Goal: Information Seeking & Learning: Learn about a topic

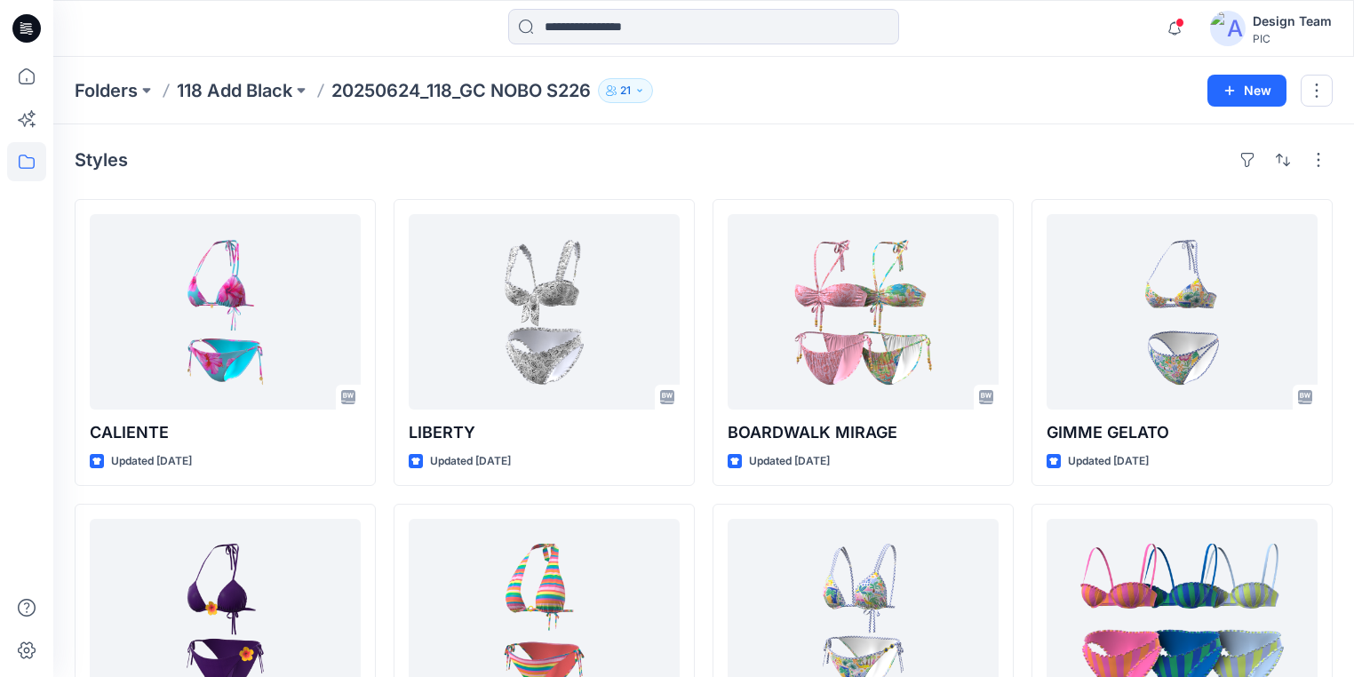
scroll to position [2655, 0]
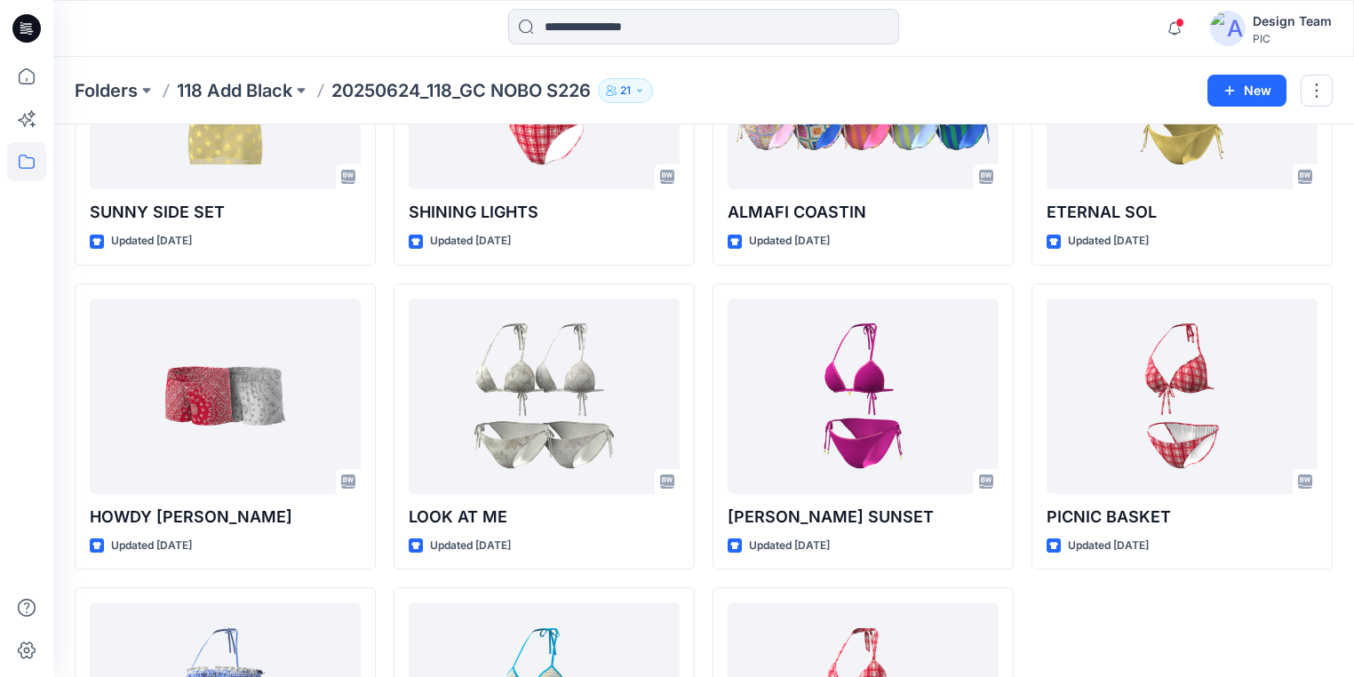
click at [30, 27] on icon at bounding box center [28, 26] width 8 height 1
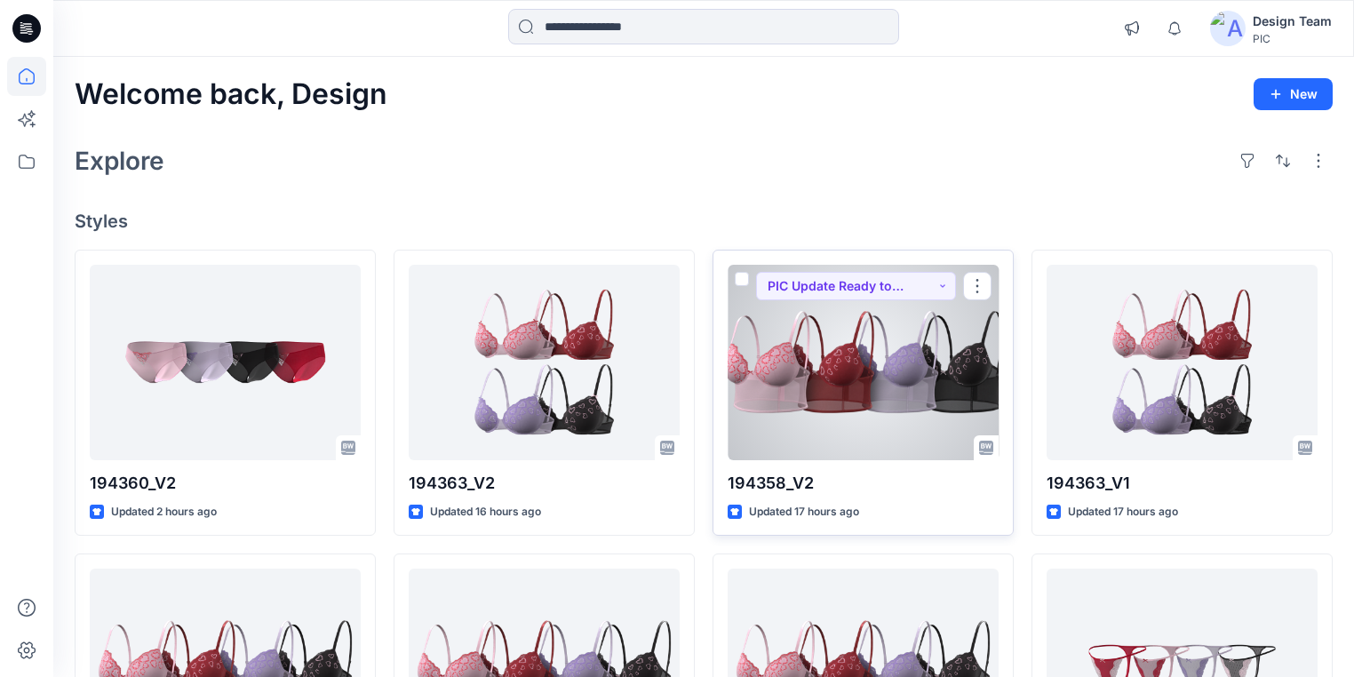
click at [928, 411] on div at bounding box center [863, 362] width 271 height 195
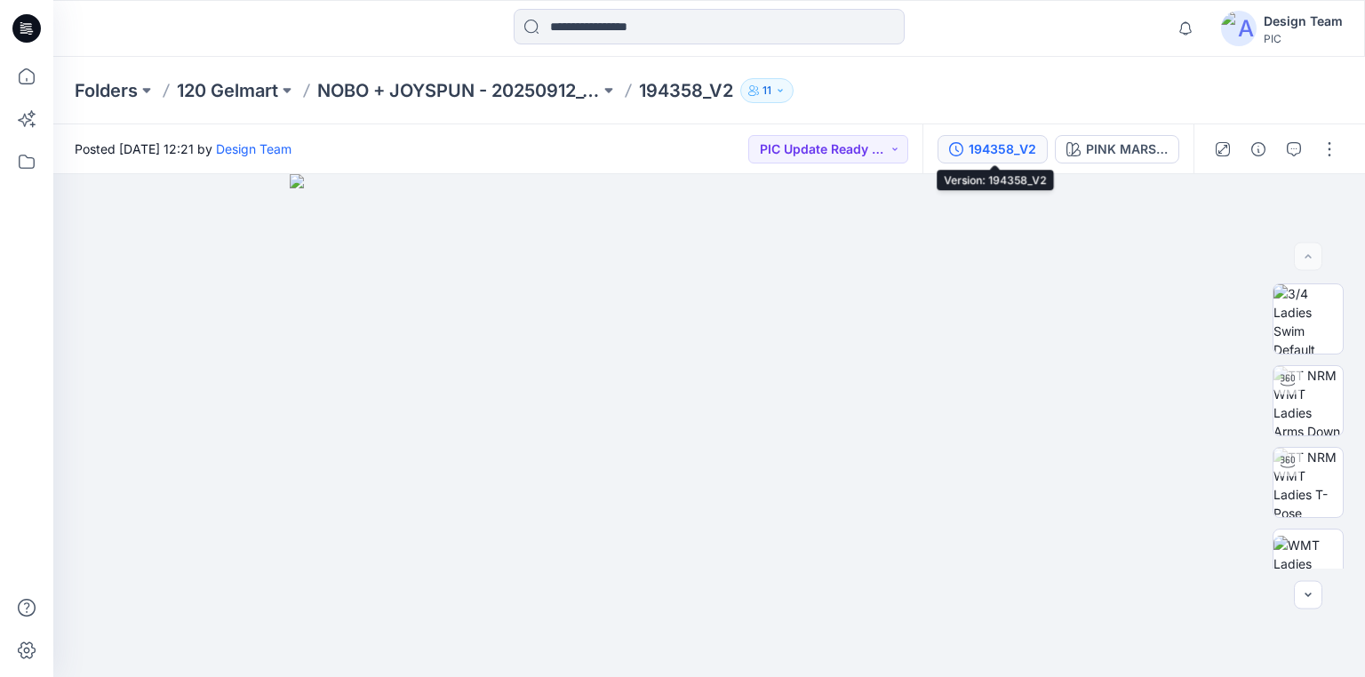
click at [1008, 150] on div "194358_V2" at bounding box center [1002, 149] width 68 height 20
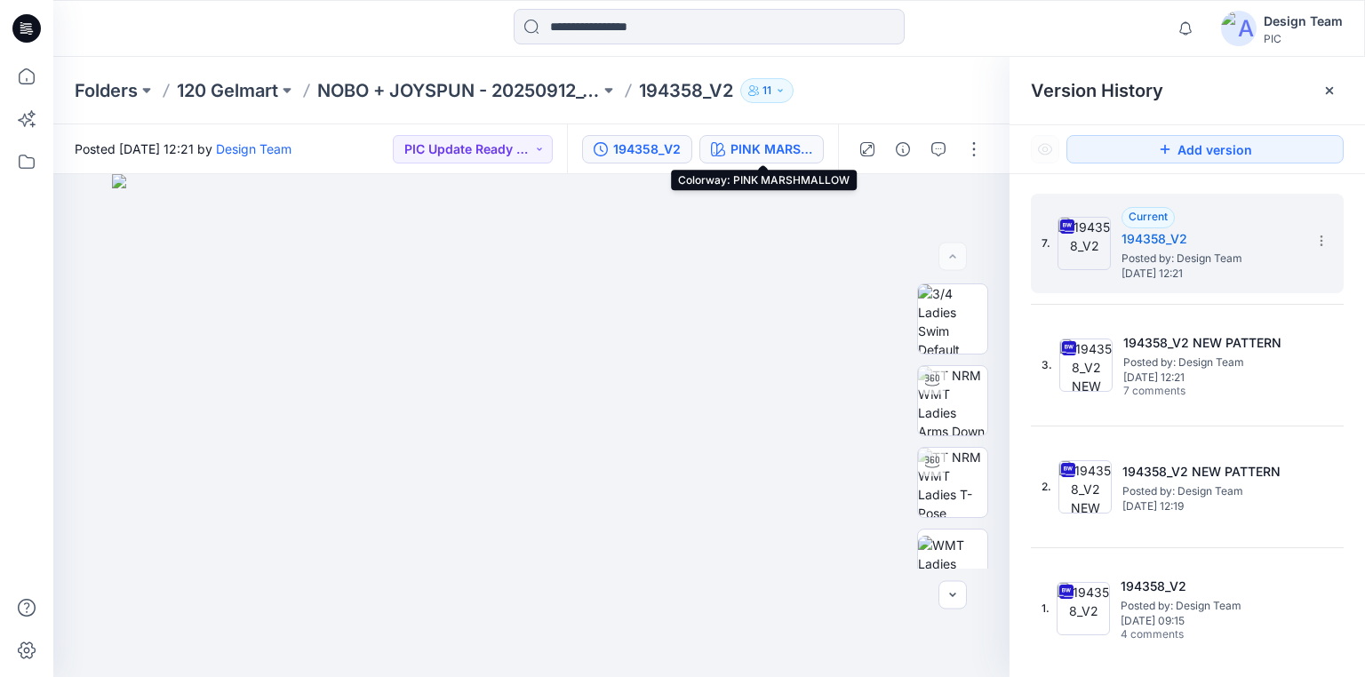
click at [772, 147] on div "PINK MARSHMALLOW" at bounding box center [771, 149] width 82 height 20
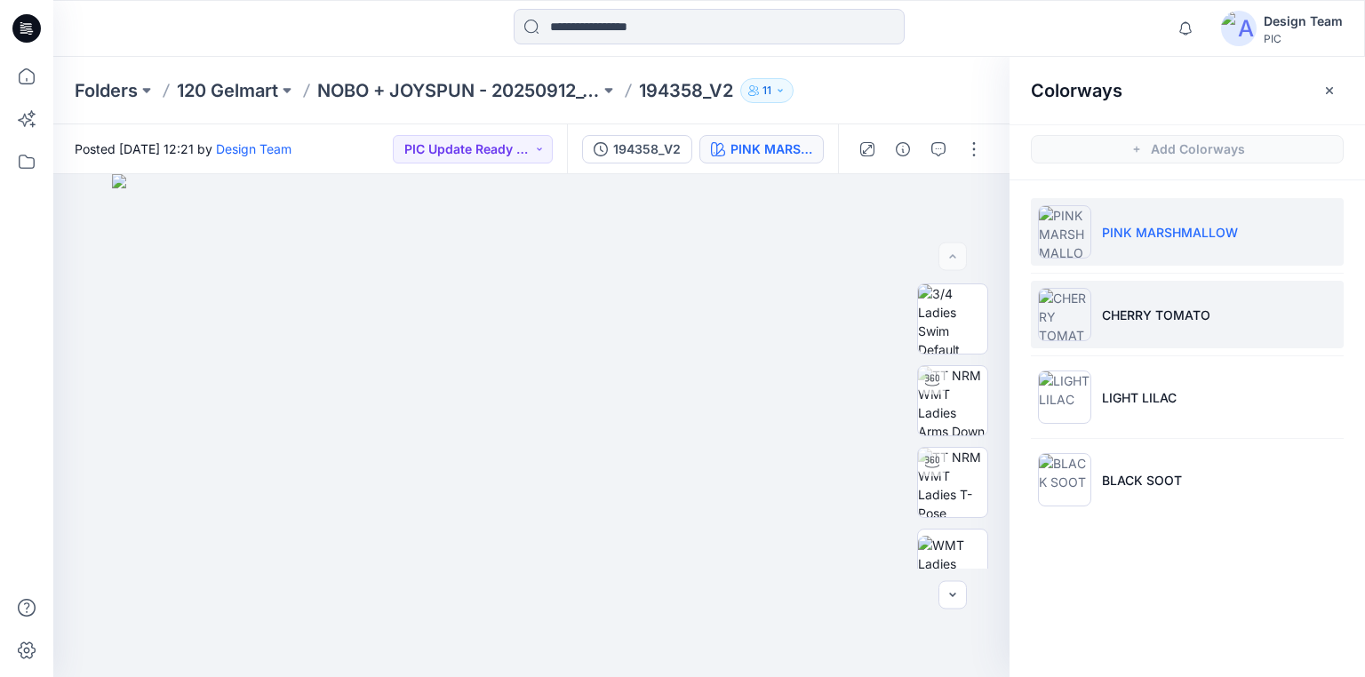
click at [1125, 306] on p "CHERRY TOMATO" at bounding box center [1156, 315] width 108 height 19
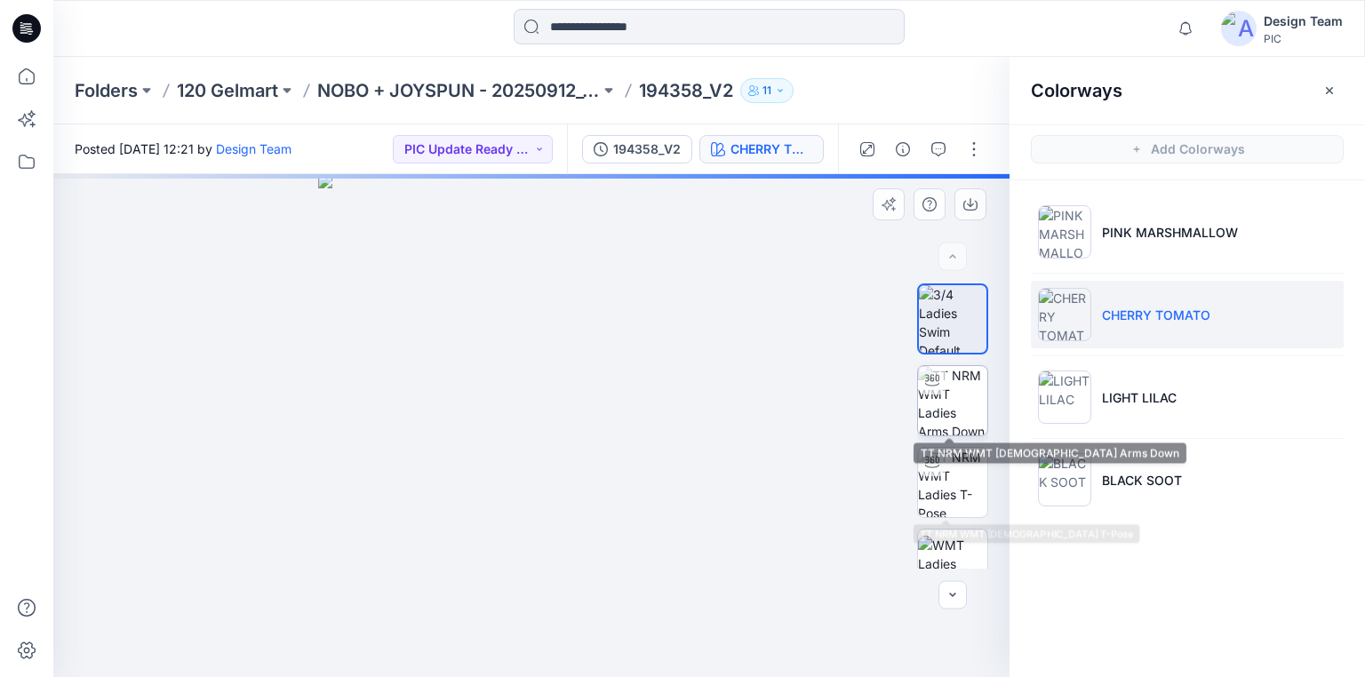
click at [963, 399] on img at bounding box center [952, 400] width 69 height 69
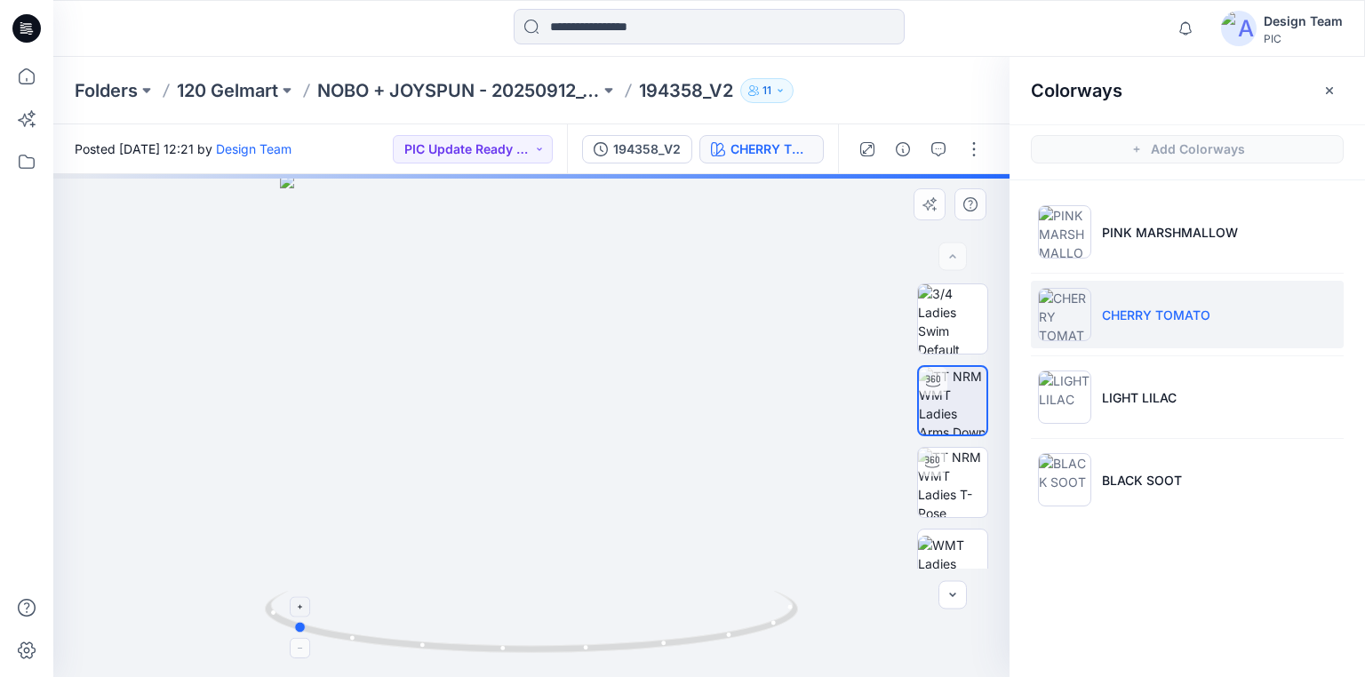
drag, startPoint x: 732, startPoint y: 643, endPoint x: 493, endPoint y: 604, distance: 242.2
click at [493, 604] on icon at bounding box center [534, 624] width 538 height 67
drag, startPoint x: 590, startPoint y: 436, endPoint x: 604, endPoint y: 272, distance: 165.0
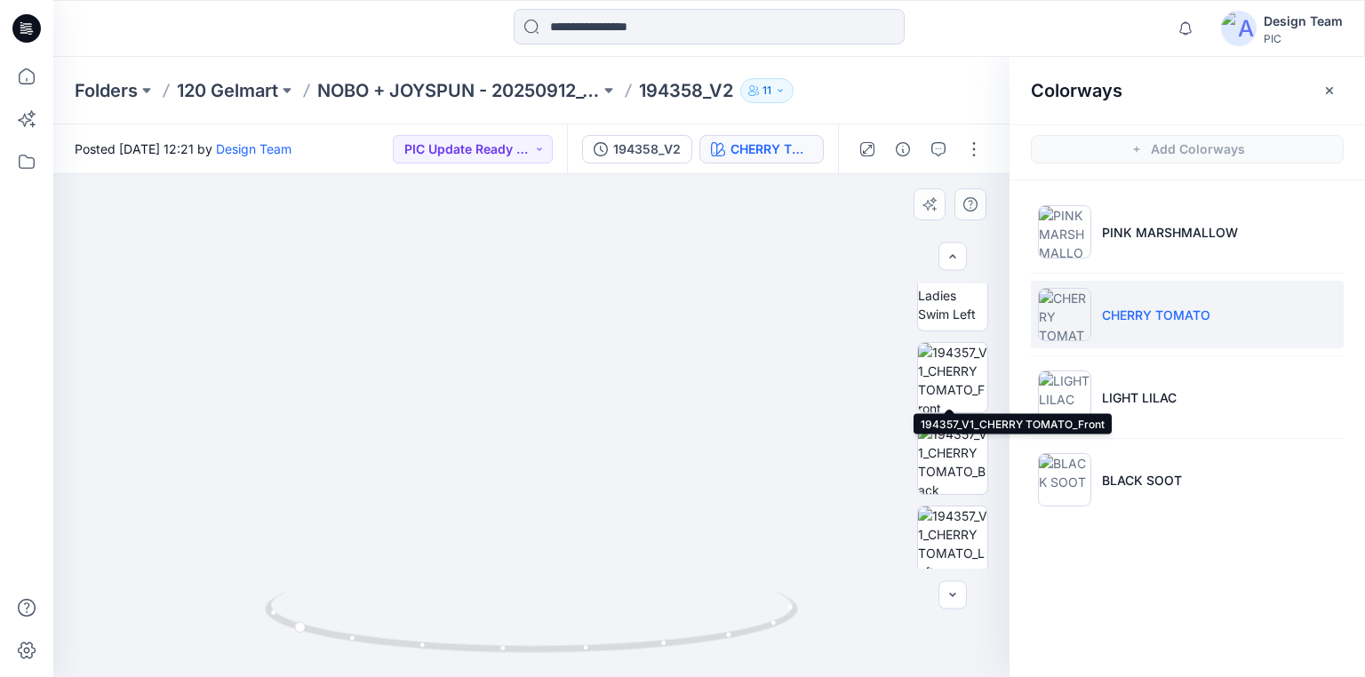
scroll to position [498, 0]
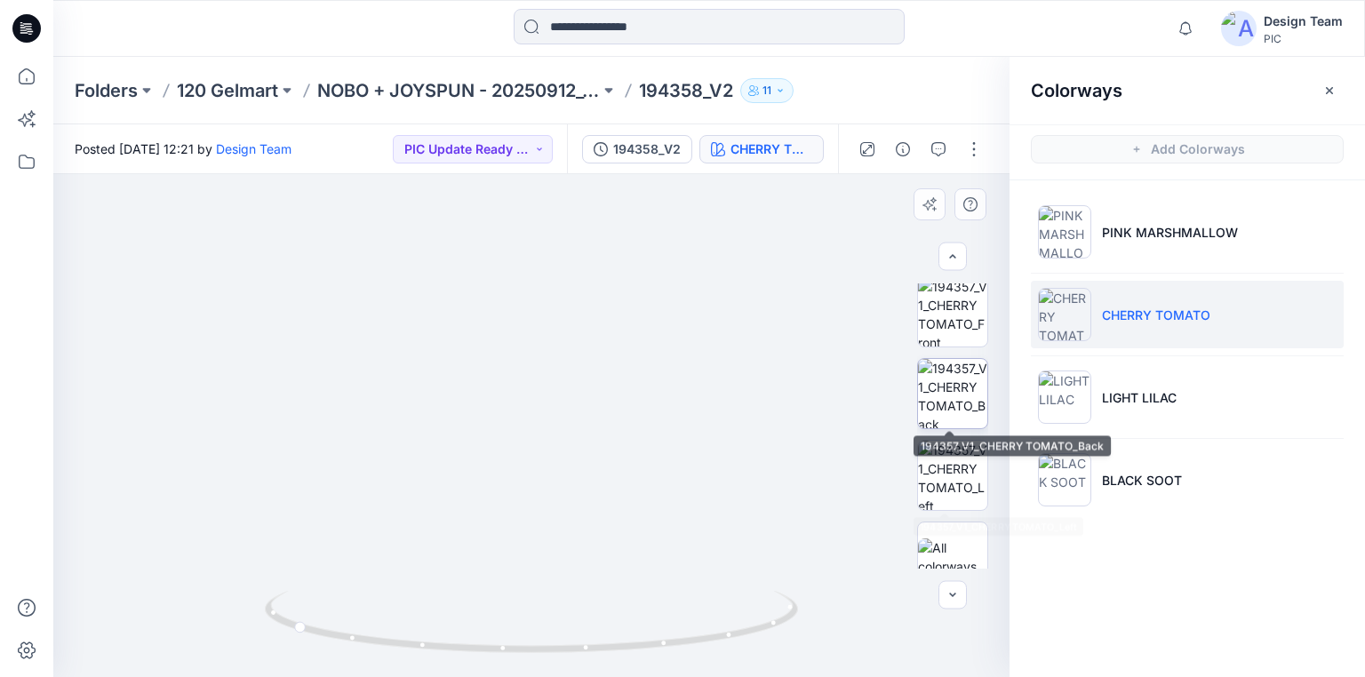
click at [952, 418] on img at bounding box center [952, 393] width 69 height 69
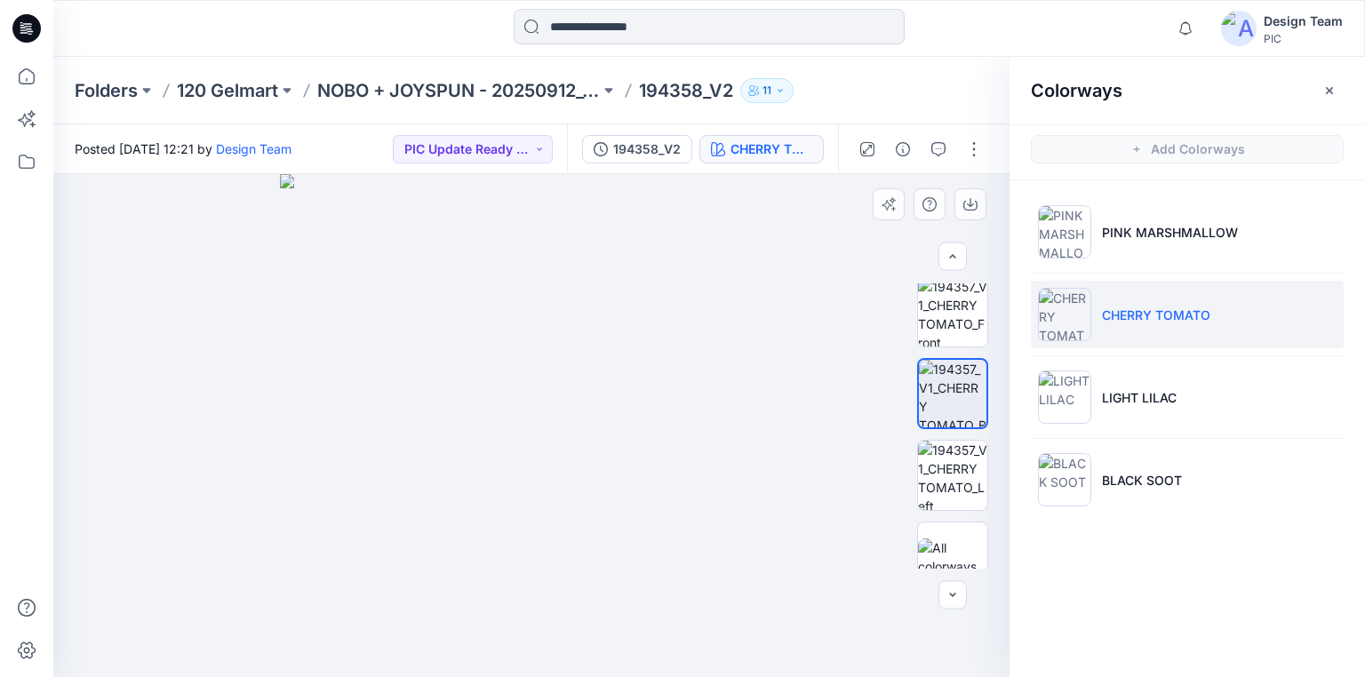
drag, startPoint x: 586, startPoint y: 514, endPoint x: 610, endPoint y: 391, distance: 126.0
drag, startPoint x: 608, startPoint y: 426, endPoint x: 610, endPoint y: 366, distance: 59.6
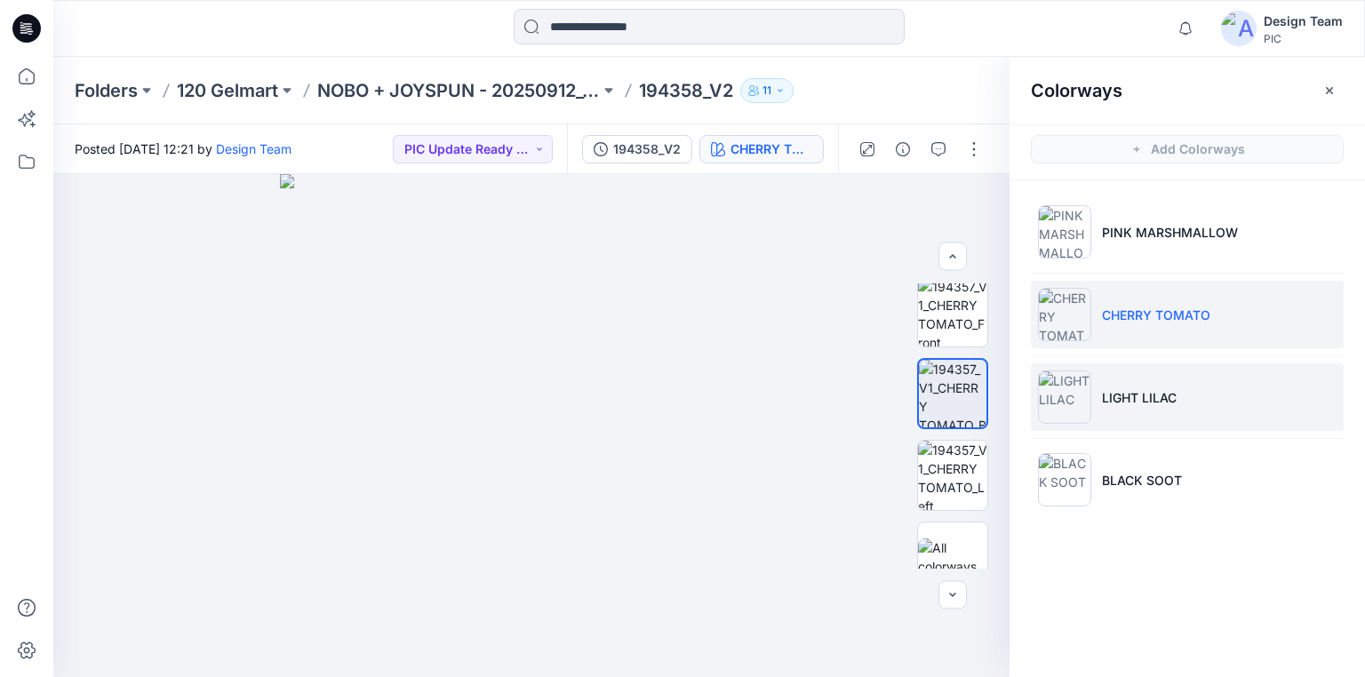
click at [1059, 398] on img at bounding box center [1064, 397] width 53 height 53
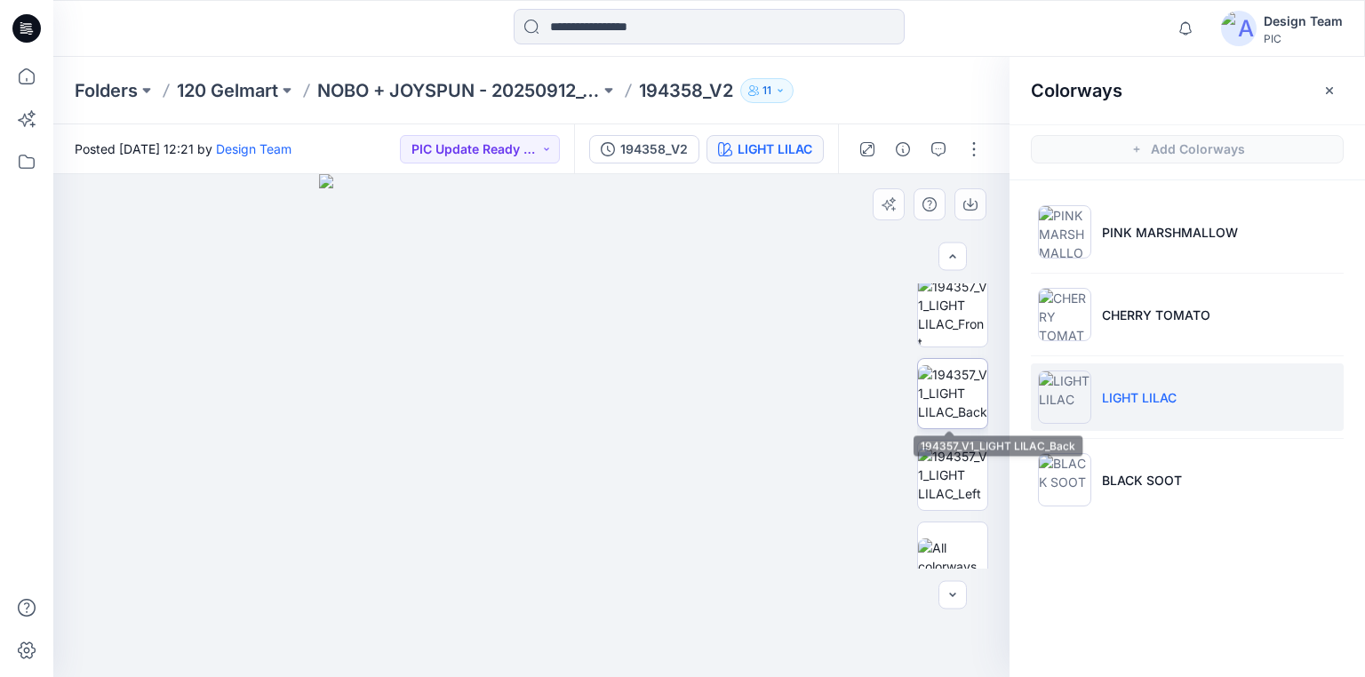
click at [941, 416] on img at bounding box center [952, 393] width 69 height 56
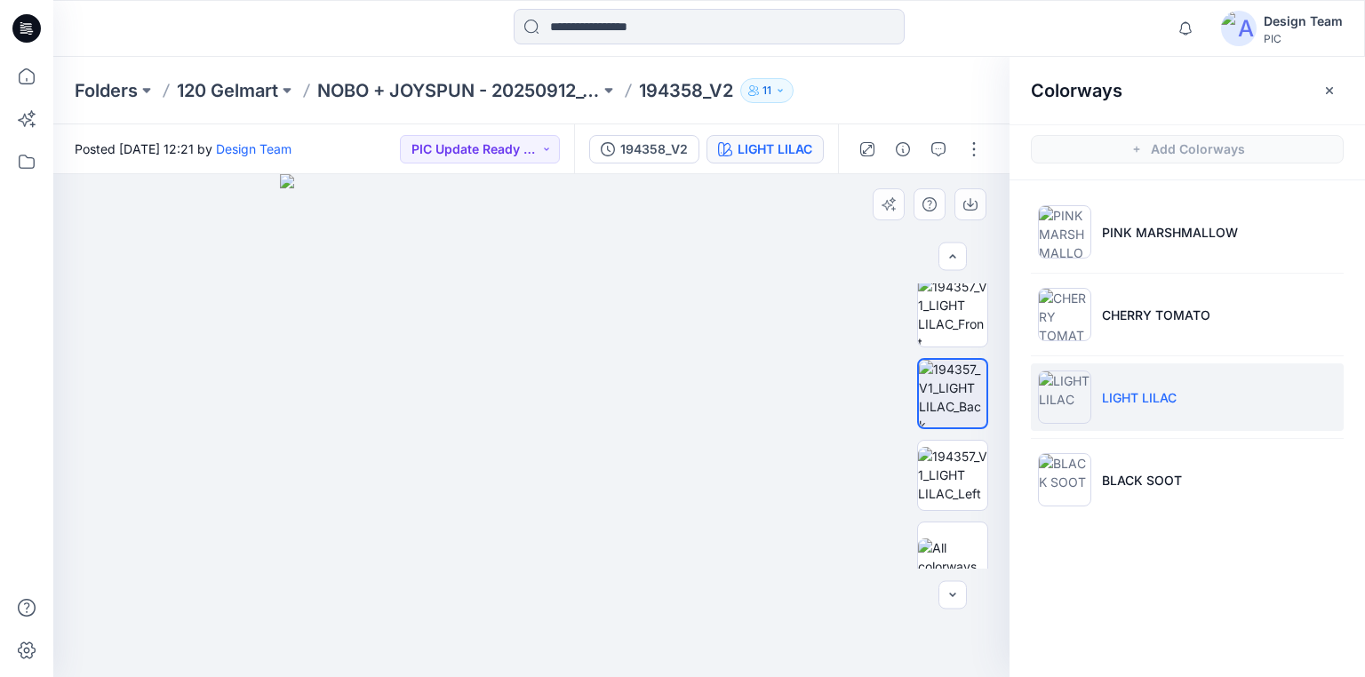
drag, startPoint x: 544, startPoint y: 573, endPoint x: 570, endPoint y: 428, distance: 147.1
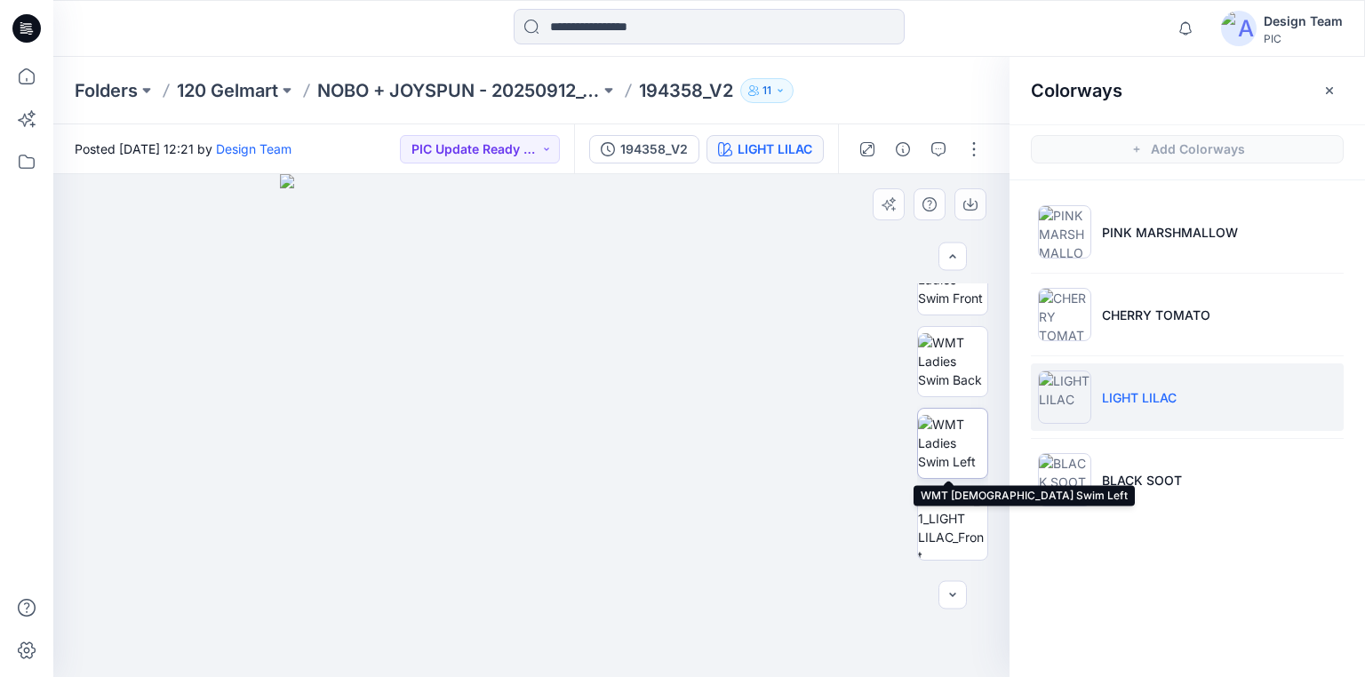
scroll to position [284, 0]
click at [953, 364] on img at bounding box center [952, 361] width 69 height 56
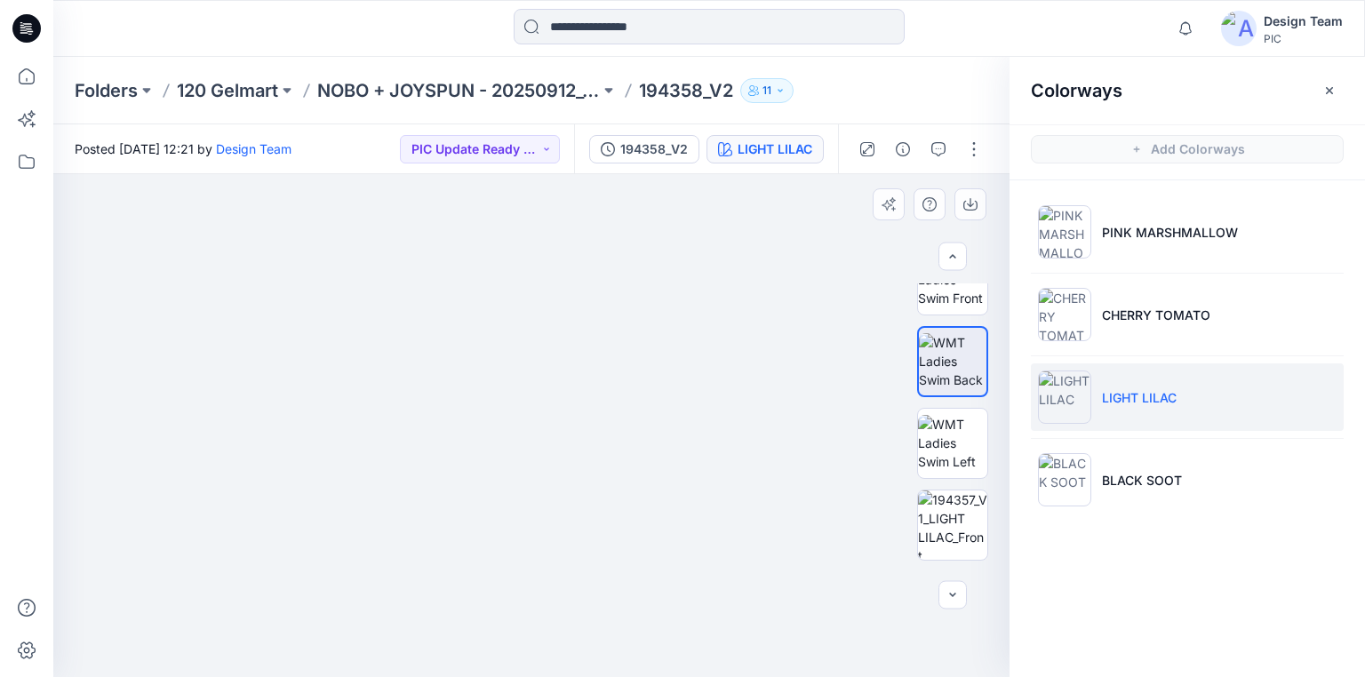
drag, startPoint x: 583, startPoint y: 533, endPoint x: 610, endPoint y: 457, distance: 80.9
